Goal: Task Accomplishment & Management: Use online tool/utility

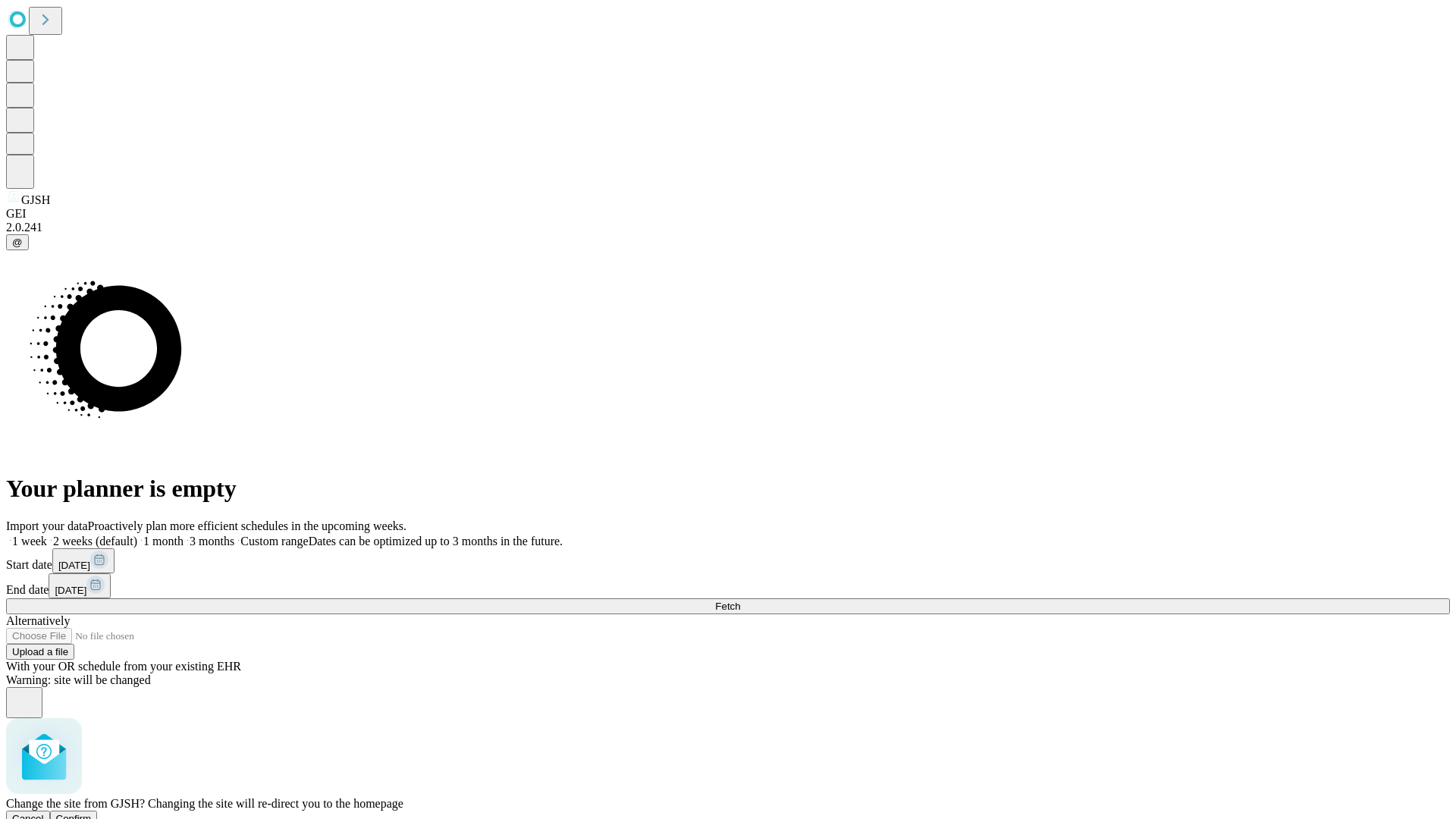
click at [92, 813] on span "Confirm" at bounding box center [73, 819] width 36 height 12
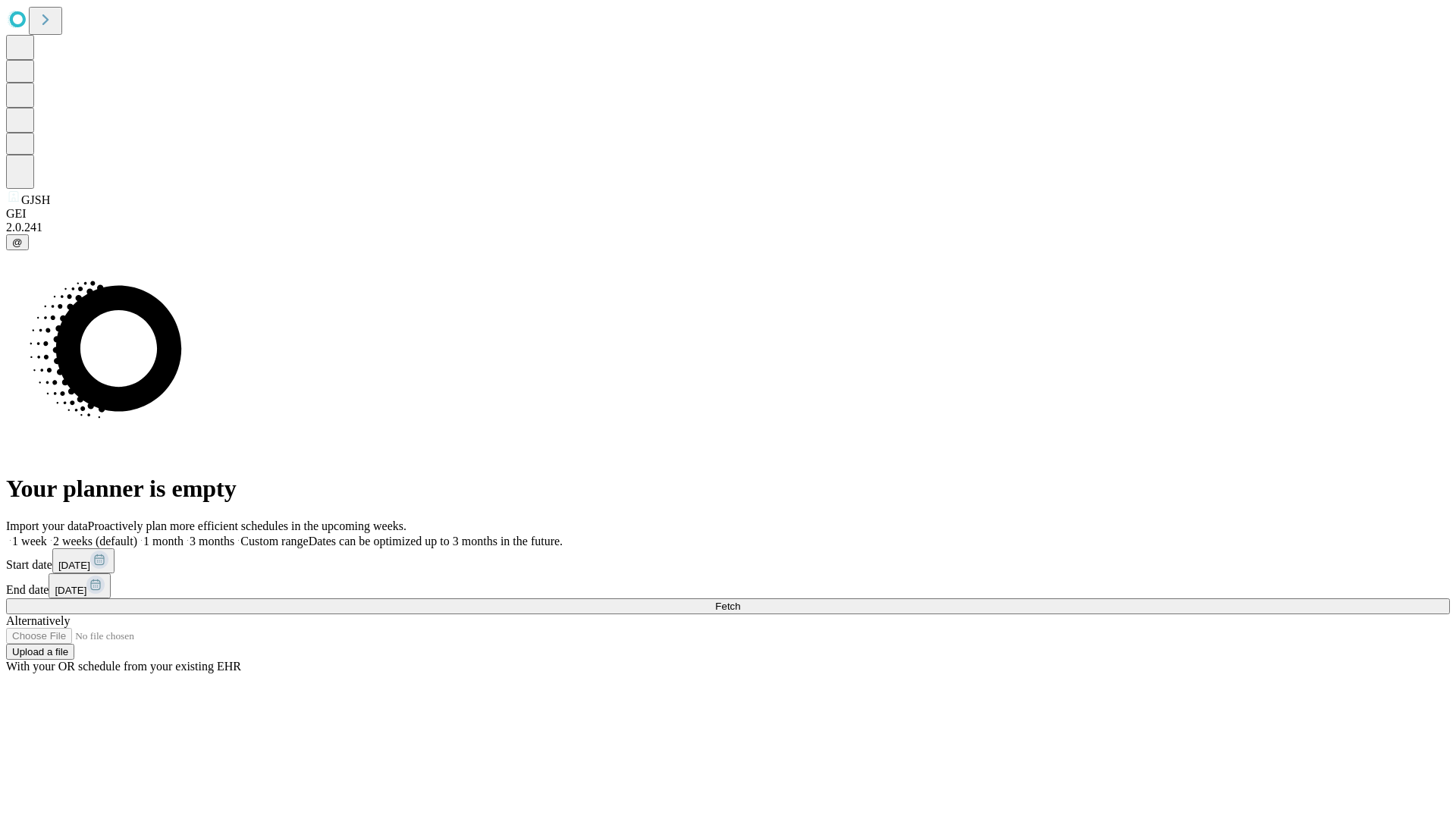
click at [47, 535] on label "1 week" at bounding box center [26, 541] width 41 height 12
click at [740, 601] on span "Fetch" at bounding box center [727, 607] width 25 height 12
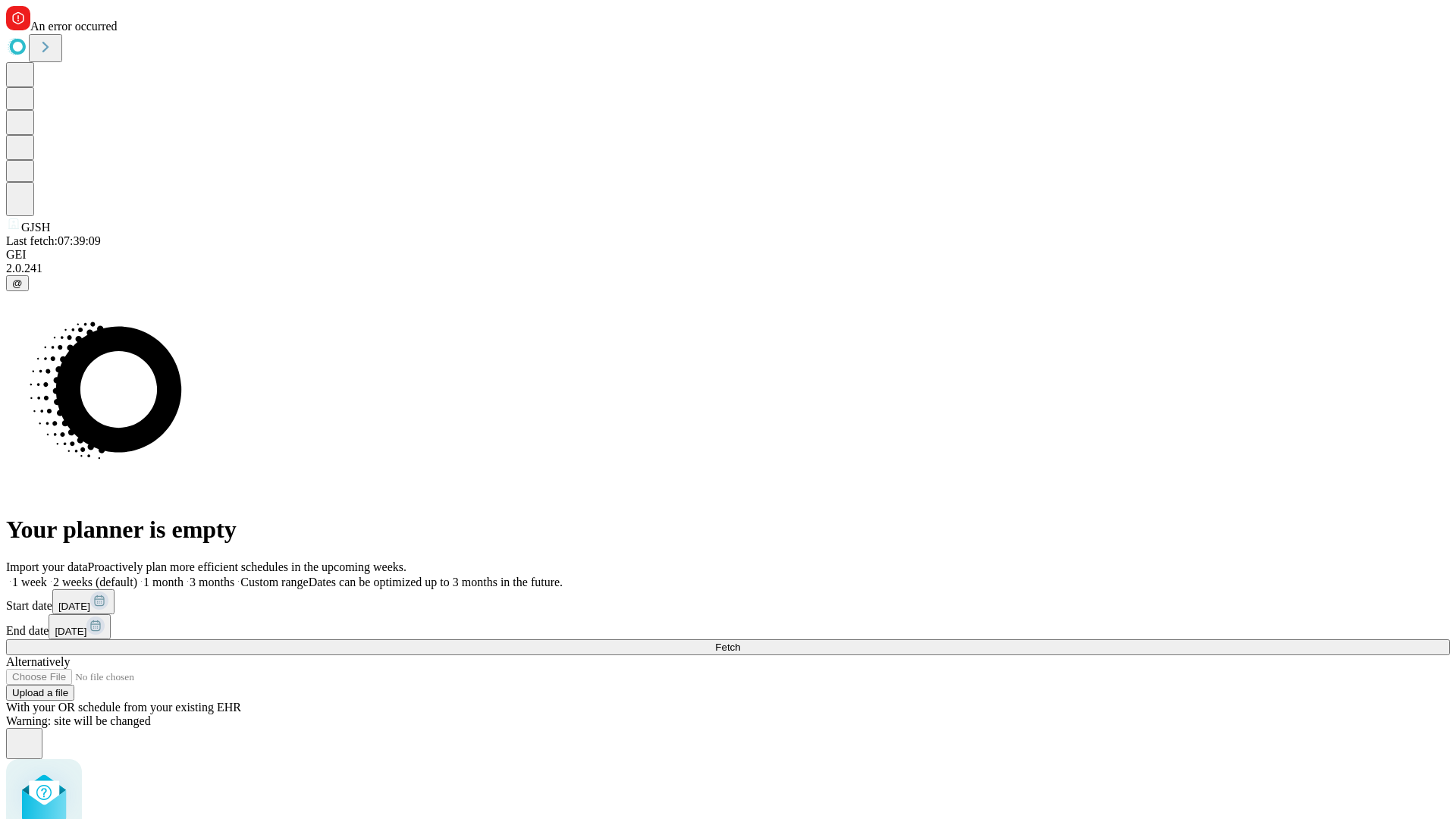
click at [47, 576] on label "1 week" at bounding box center [26, 582] width 41 height 12
click at [740, 642] on span "Fetch" at bounding box center [727, 648] width 25 height 12
click at [47, 576] on label "1 week" at bounding box center [26, 582] width 41 height 12
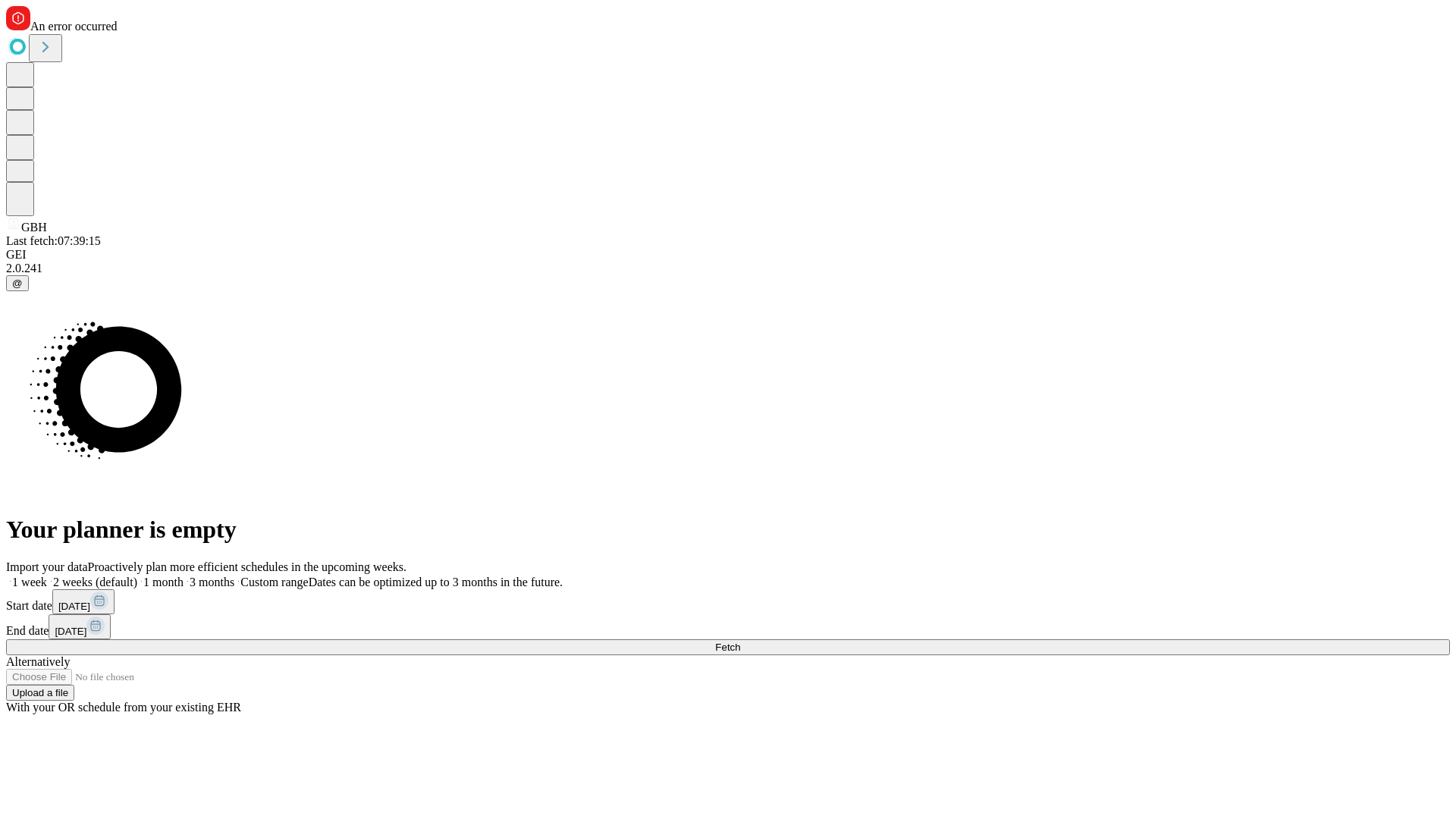
click at [740, 642] on span "Fetch" at bounding box center [727, 648] width 25 height 12
click at [47, 576] on label "1 week" at bounding box center [26, 582] width 41 height 12
click at [740, 642] on span "Fetch" at bounding box center [727, 648] width 25 height 12
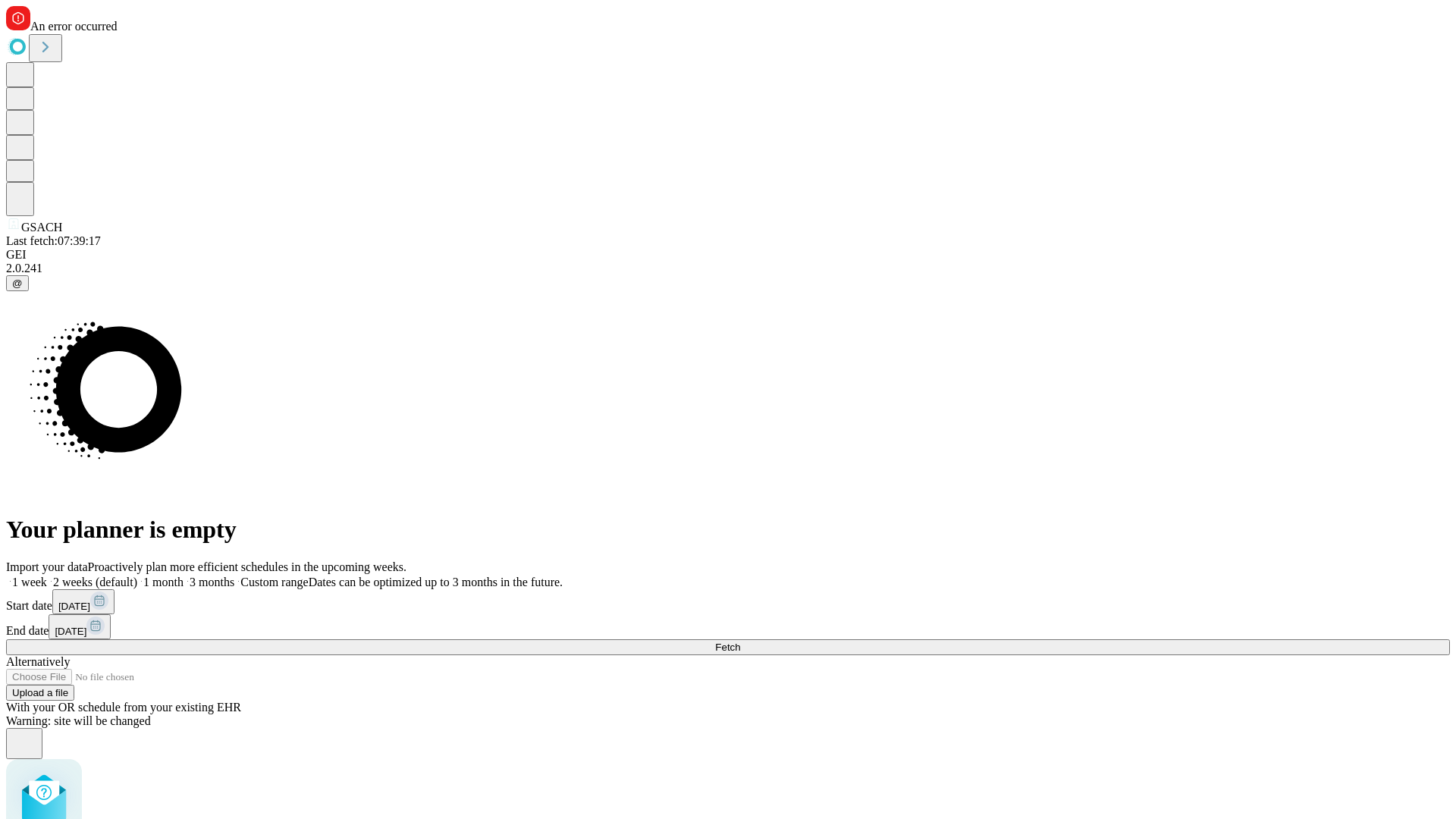
click at [47, 576] on label "1 week" at bounding box center [26, 582] width 41 height 12
click at [740, 642] on span "Fetch" at bounding box center [727, 648] width 25 height 12
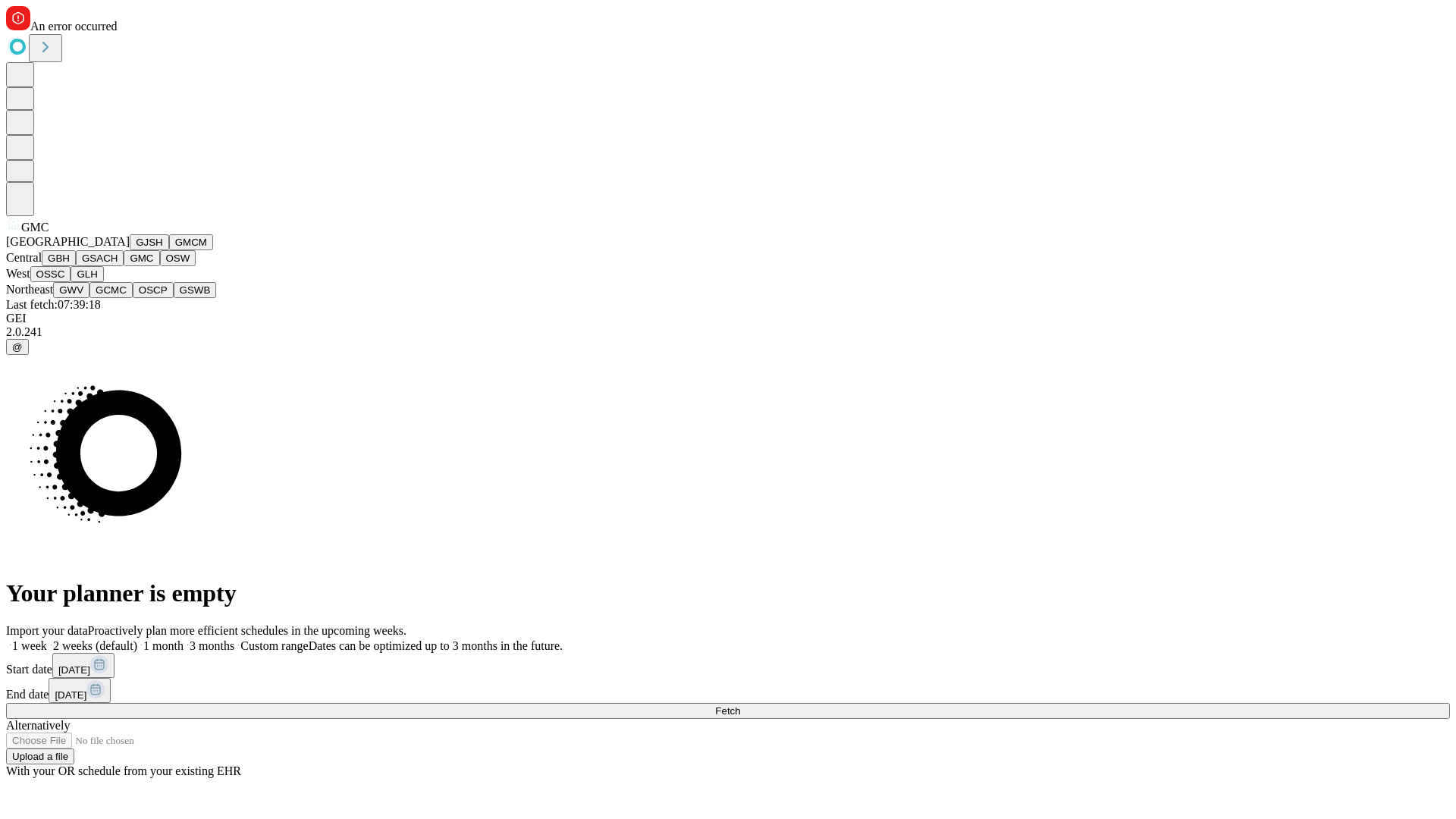
click at [160, 266] on button "OSW" at bounding box center [178, 258] width 37 height 16
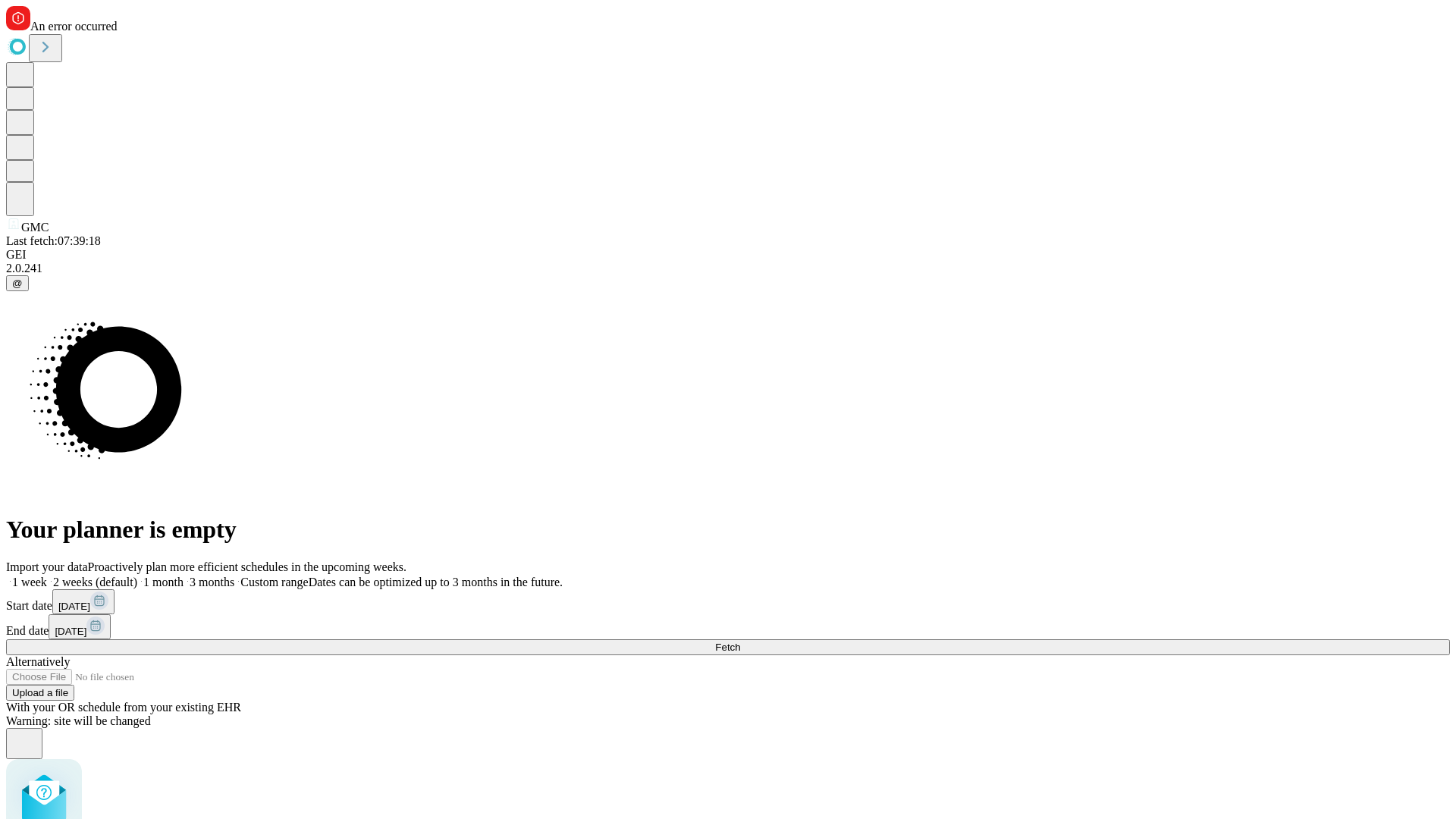
click at [47, 576] on label "1 week" at bounding box center [26, 582] width 41 height 12
click at [740, 642] on span "Fetch" at bounding box center [727, 648] width 25 height 12
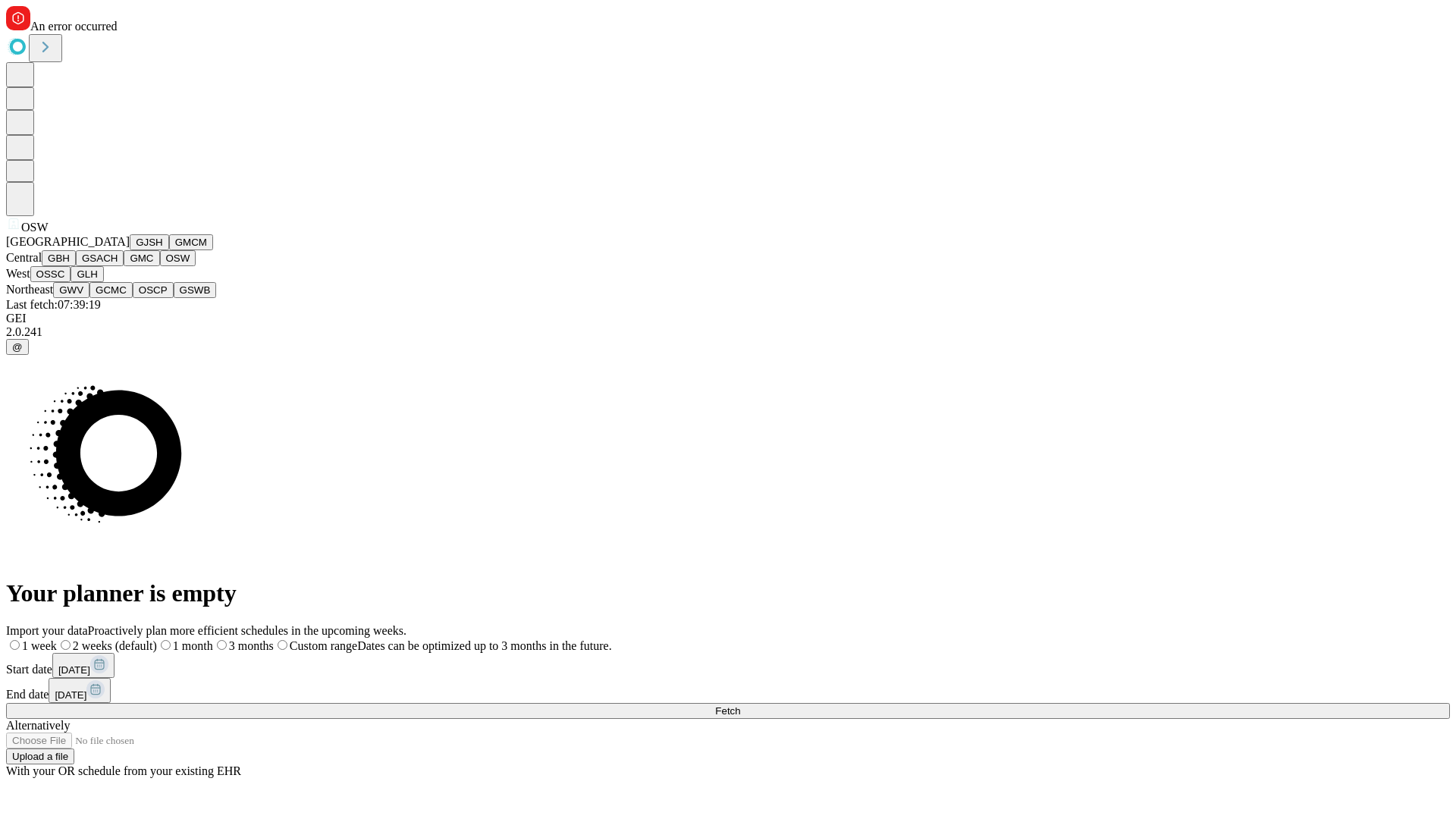
click at [72, 282] on button "OSSC" at bounding box center [50, 274] width 41 height 16
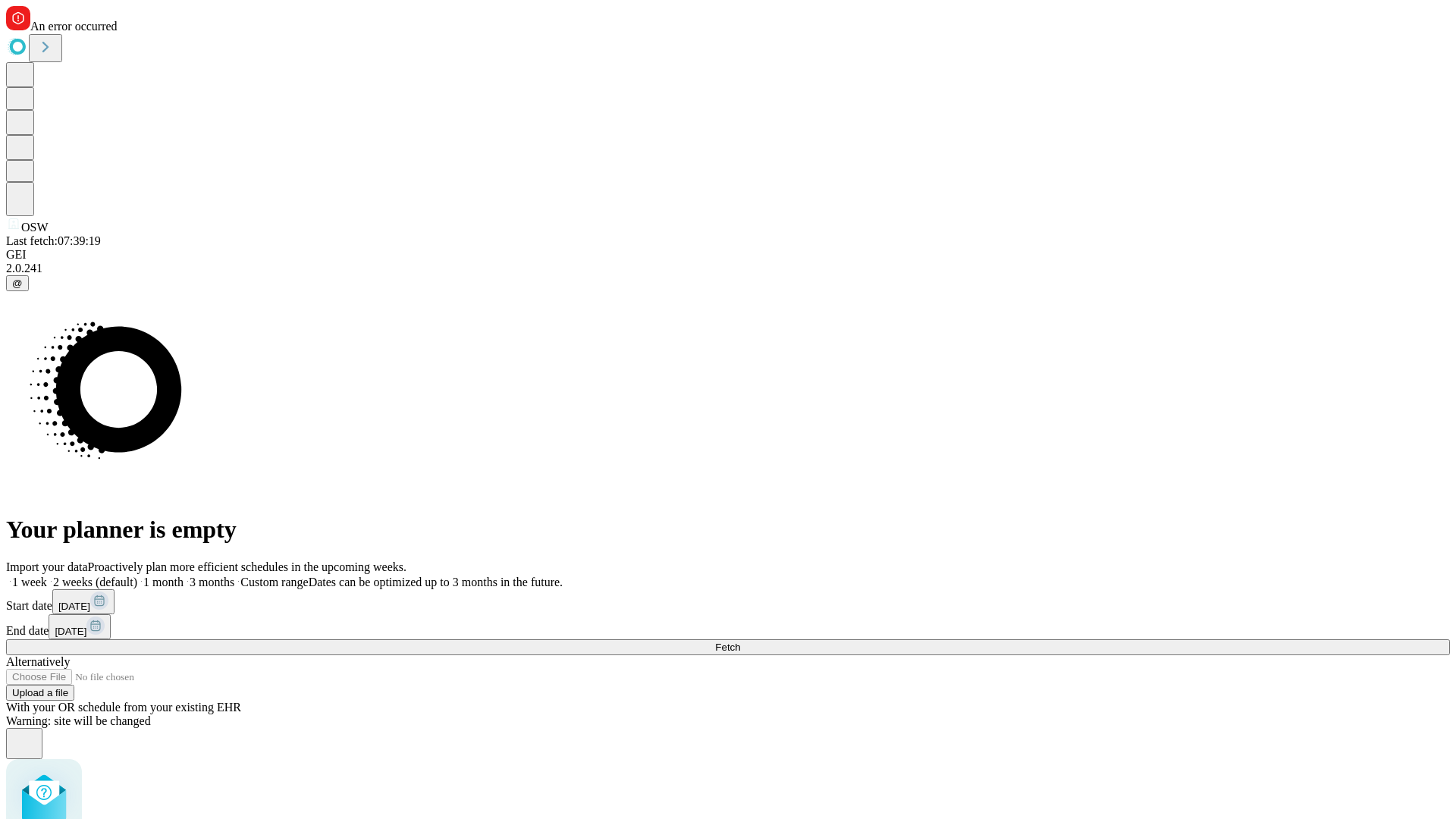
click at [47, 576] on label "1 week" at bounding box center [26, 582] width 41 height 12
click at [740, 642] on span "Fetch" at bounding box center [727, 648] width 25 height 12
click at [47, 576] on label "1 week" at bounding box center [26, 582] width 41 height 12
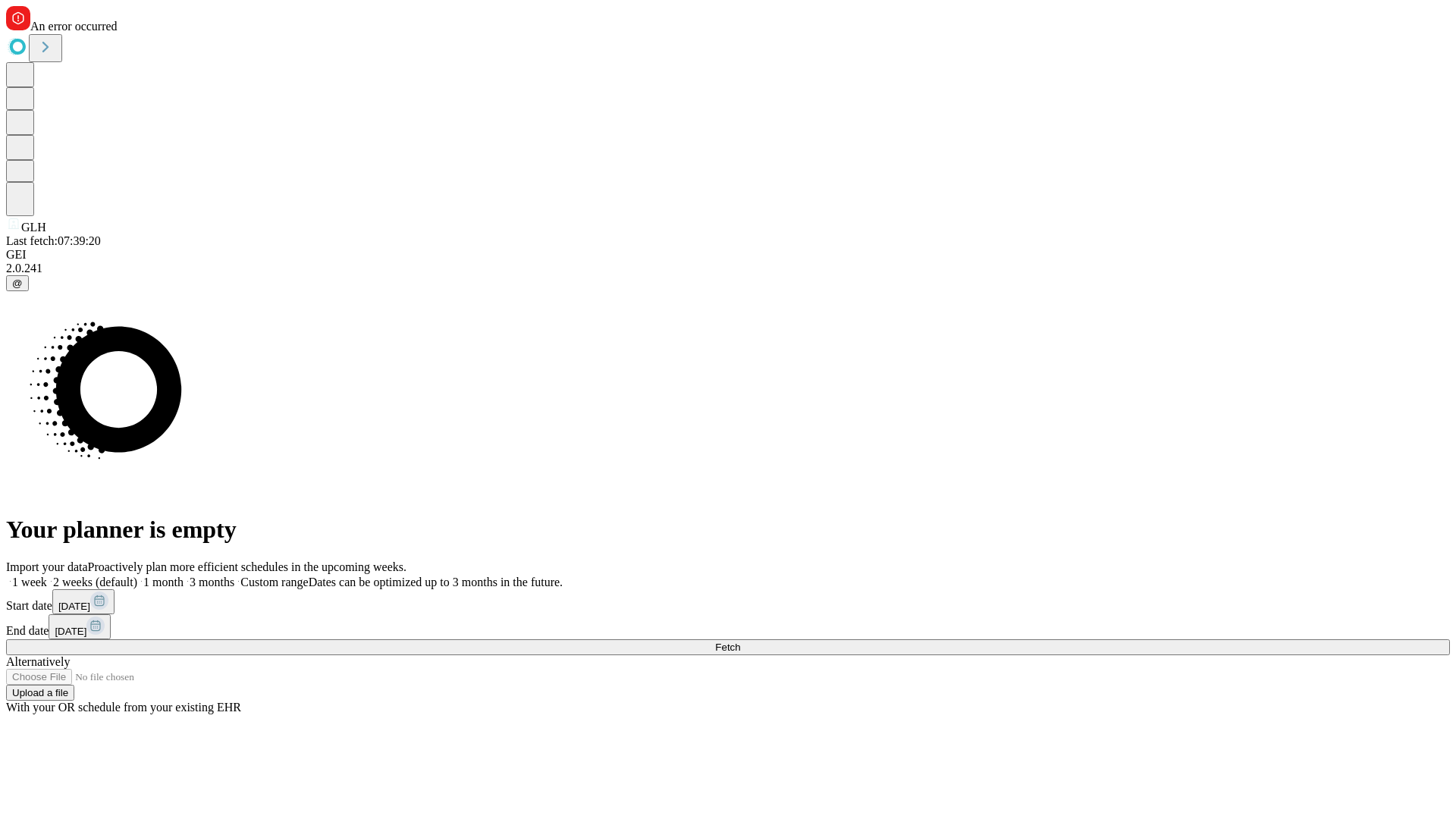
click at [740, 642] on span "Fetch" at bounding box center [727, 648] width 25 height 12
click at [47, 576] on label "1 week" at bounding box center [26, 582] width 41 height 12
click at [740, 642] on span "Fetch" at bounding box center [727, 648] width 25 height 12
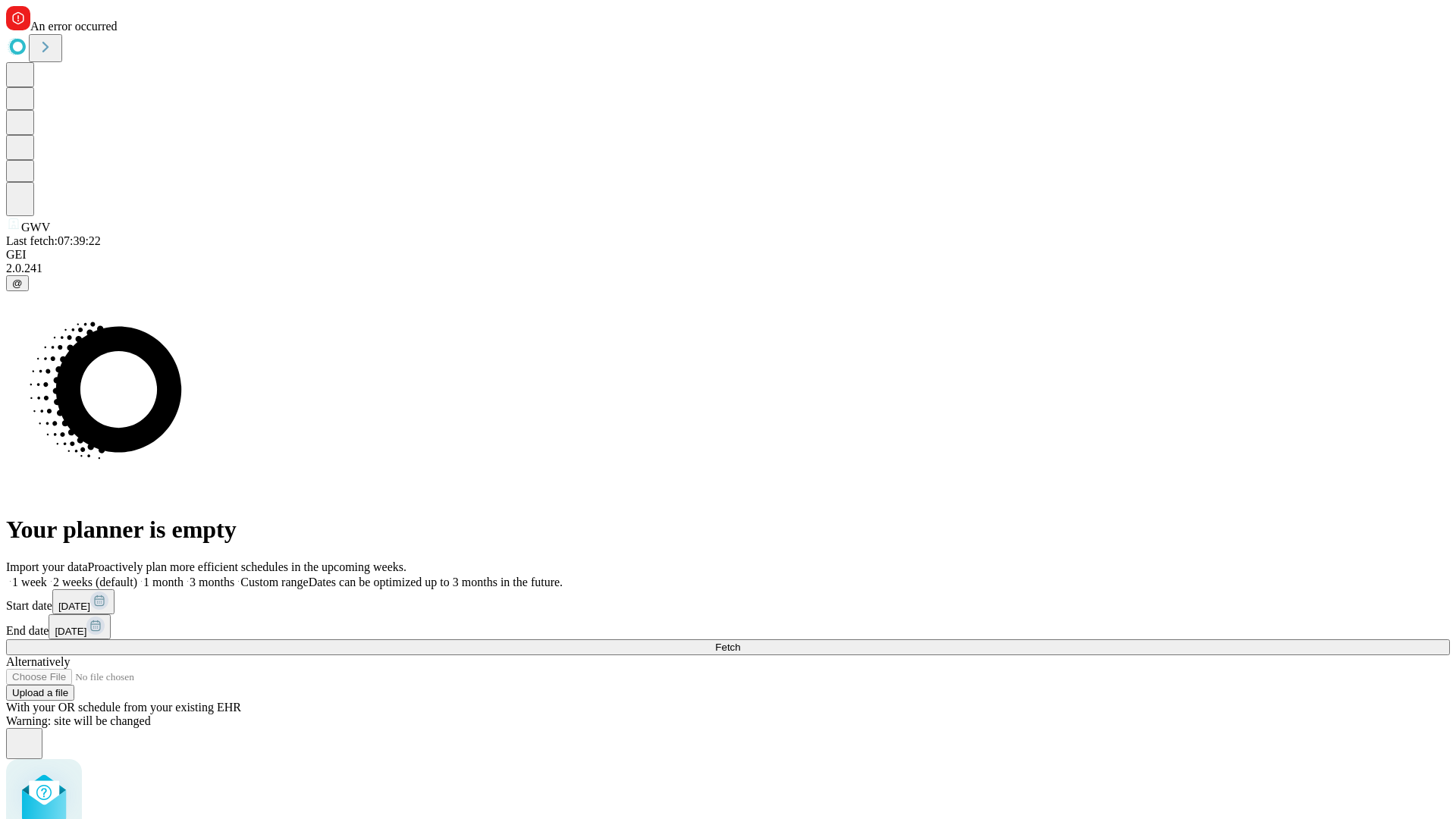
click at [47, 576] on label "1 week" at bounding box center [26, 582] width 41 height 12
click at [740, 642] on span "Fetch" at bounding box center [727, 648] width 25 height 12
click at [47, 576] on label "1 week" at bounding box center [26, 582] width 41 height 12
click at [740, 642] on span "Fetch" at bounding box center [727, 648] width 25 height 12
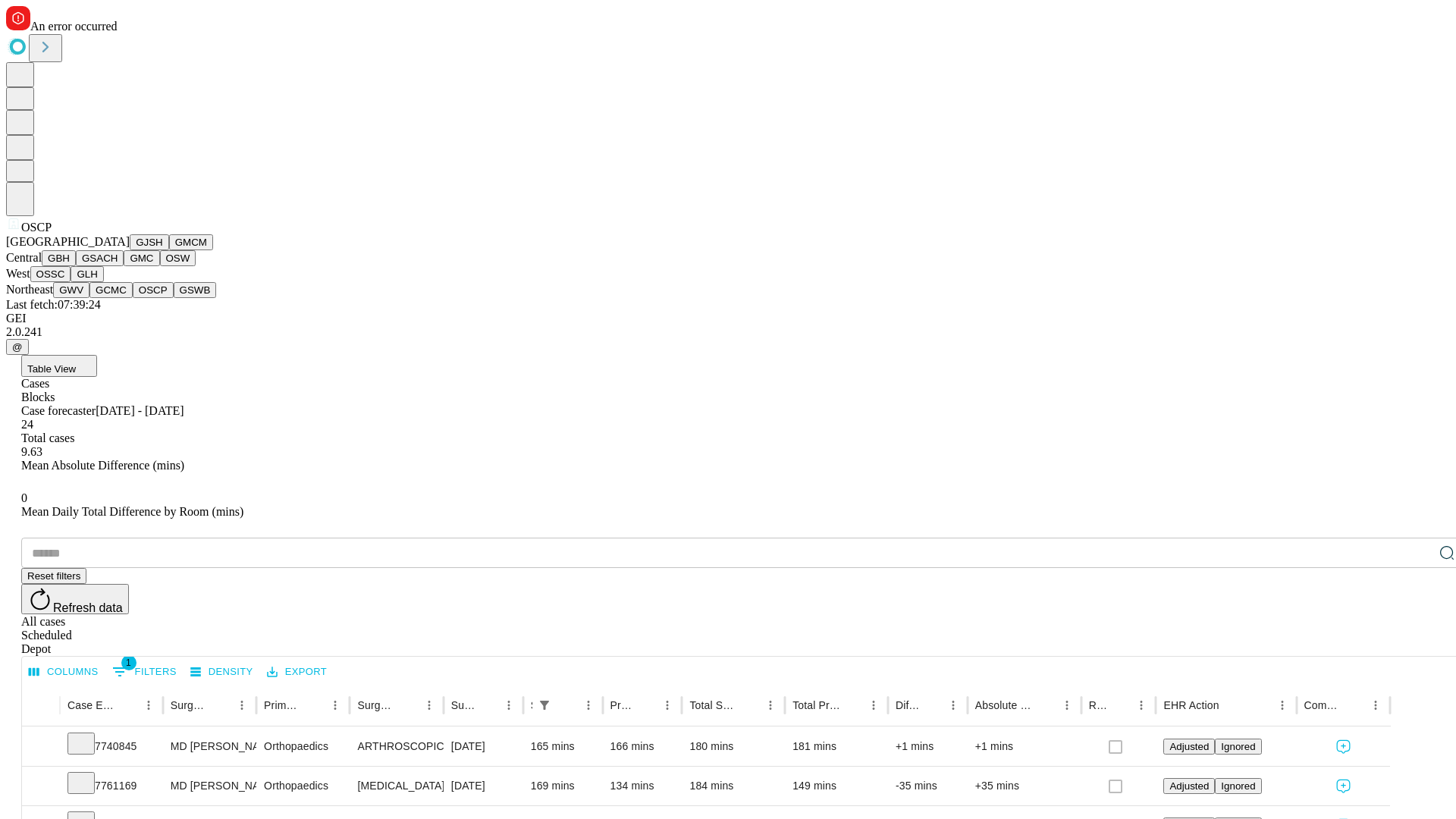
scroll to position [279, 0]
click at [174, 298] on button "GSWB" at bounding box center [196, 290] width 43 height 16
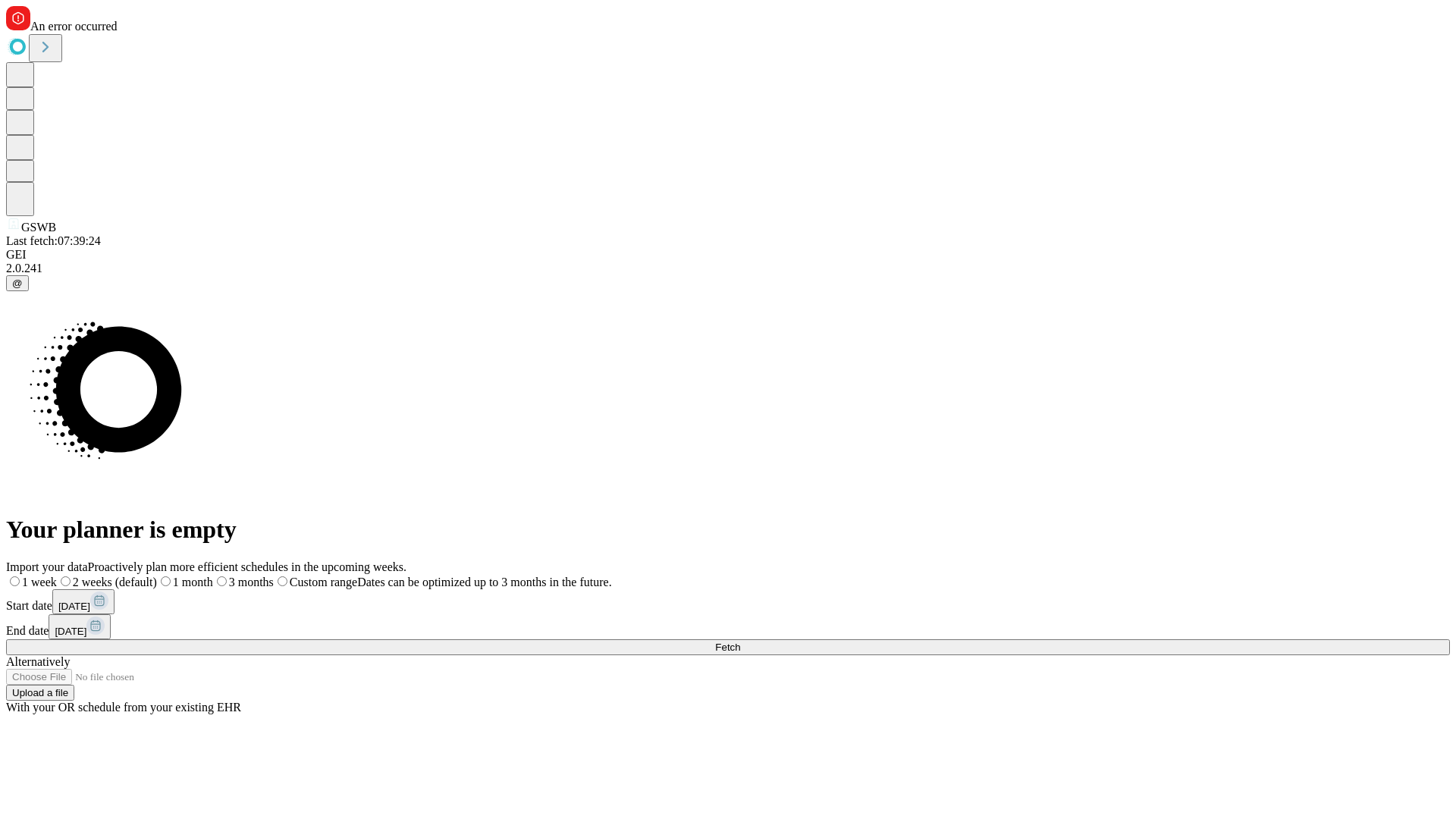
click at [57, 576] on label "1 week" at bounding box center [31, 582] width 51 height 12
click at [740, 642] on span "Fetch" at bounding box center [727, 648] width 25 height 12
